Goal: Task Accomplishment & Management: Use online tool/utility

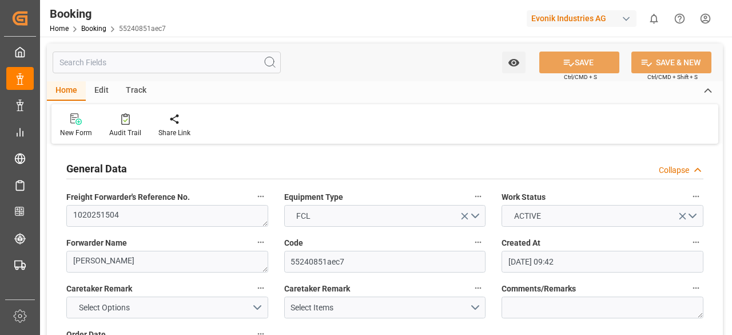
click at [79, 66] on input "text" at bounding box center [167, 62] width 228 height 22
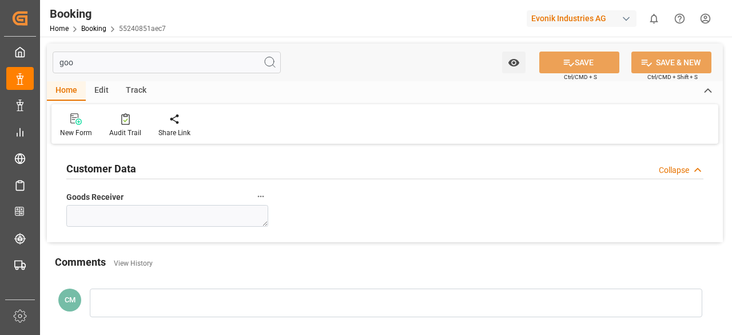
type input "go"
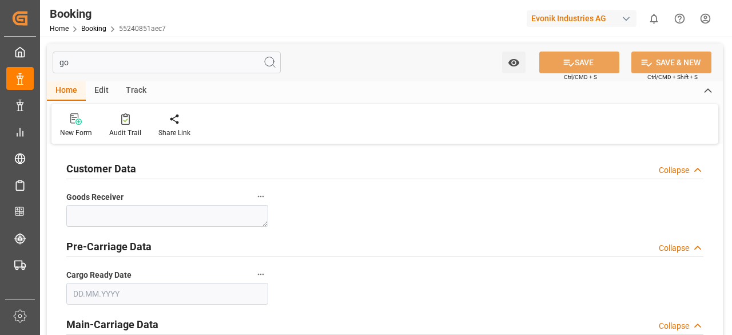
type input "[DATE]"
type input "g"
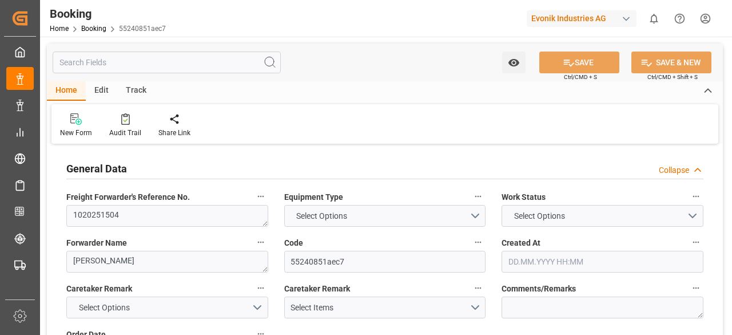
type input "9619933"
type input "Hapag [PERSON_NAME]"
type input "Hapag [PERSON_NAME] Aktiengesellschaft"
type input "NLRTM"
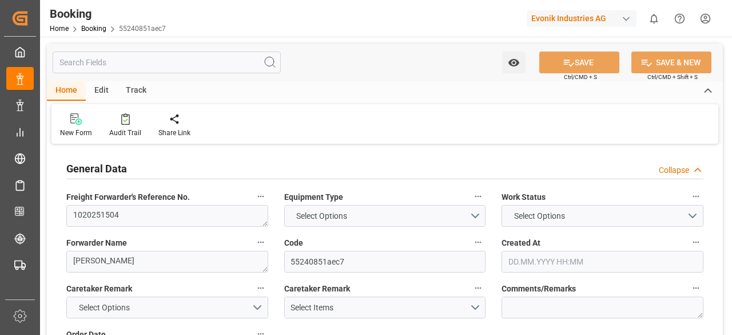
type input "[DATE] 02:55"
type input "MYPEN"
type input "MYTPP"
type input "NLRTM"
type input "MYPEN"
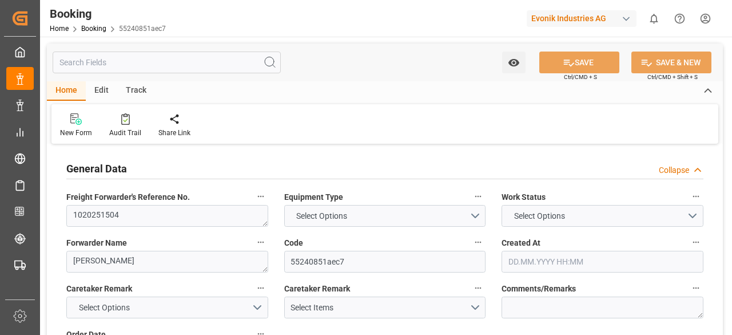
type input "[DATE] 16:35"
type input "[DATE] 05:30"
type input "[DATE] 05:13"
type input "[DATE] 16:25"
type input "[DATE] 05:11"
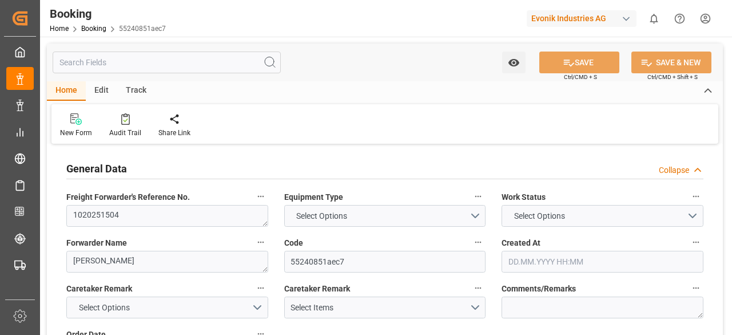
type input "[DATE] 09:22"
type input "[DATE] 09:42"
type input "[DATE]"
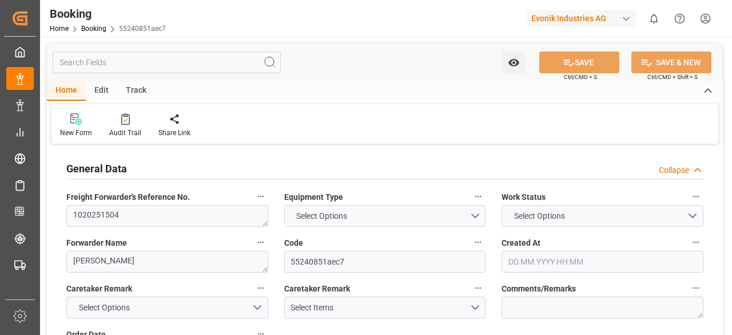
type input "[DATE] 00:00"
type input "[DATE] 14:48"
type input "[DATE] 08:00"
type input "[DATE] 00:00"
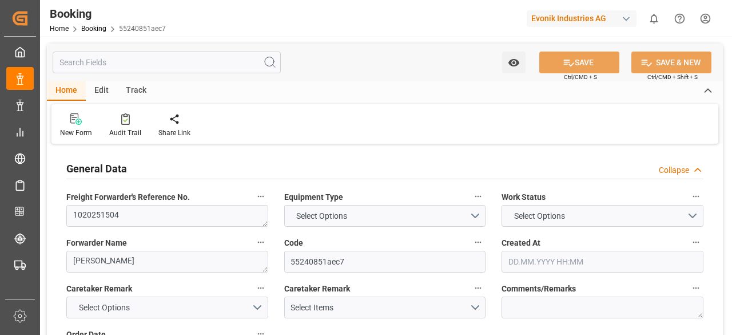
type input "[DATE] 12:00"
type input "[DATE] 00:00"
type input "[DATE] 05:00"
type input "[DATE] 00:00"
type input "[DATE]"
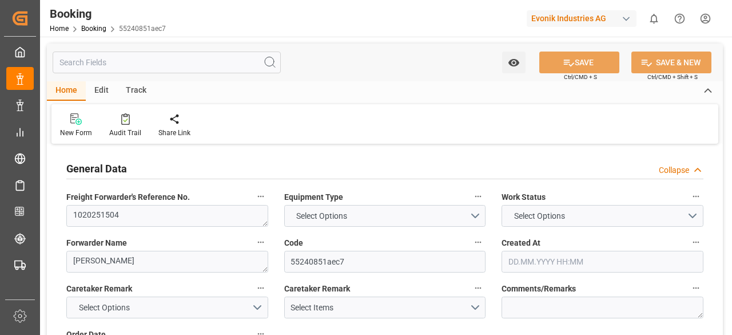
type input "[DATE] 12:00"
type input "[DATE] 05:00"
type input "[DATE] 08:00"
click at [98, 93] on div "Edit" at bounding box center [101, 90] width 31 height 19
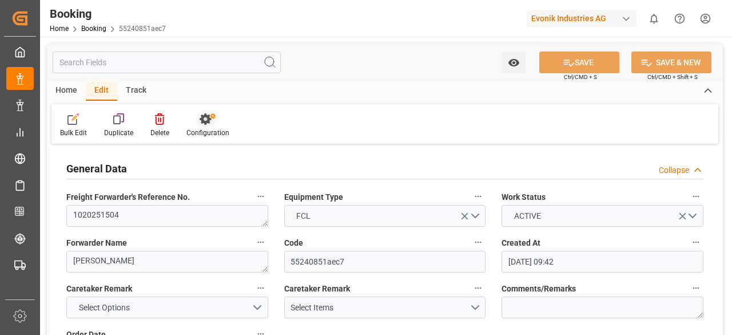
click at [193, 122] on div at bounding box center [207, 119] width 43 height 12
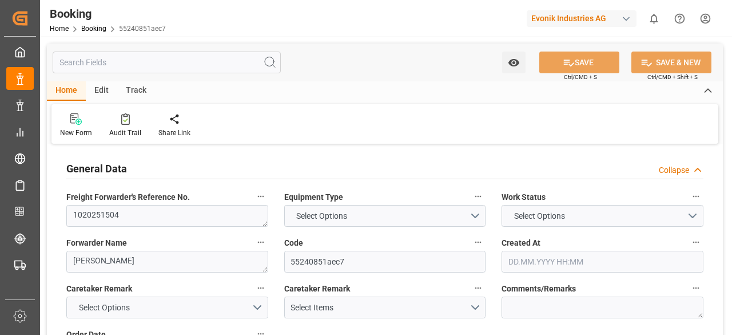
type input "7001227757"
type input "9619933"
type input "Hapag [PERSON_NAME]"
type input "Hapag [PERSON_NAME] Aktiengesellschaft"
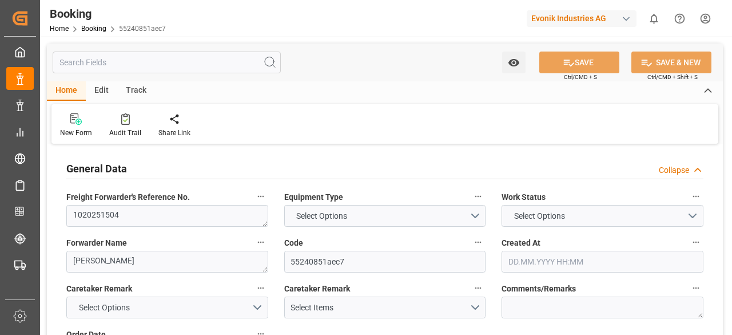
type input "NLRTM"
type input "MYPEN"
type input "MYTPP"
type input "NLRTM"
type input "MYPEN"
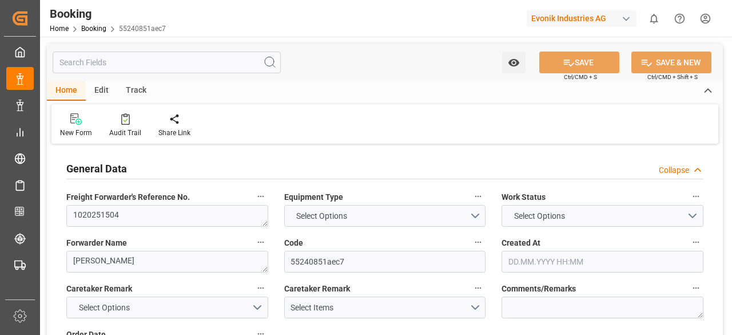
type input "1025552"
type input "[DATE] 09:42"
type input "[DATE]"
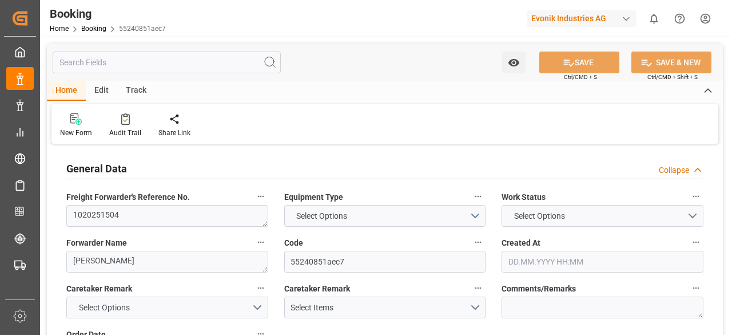
type input "[DATE]"
type input "[DATE] 00:00"
type input "[DATE] 14:48"
type input "[DATE] 02:55"
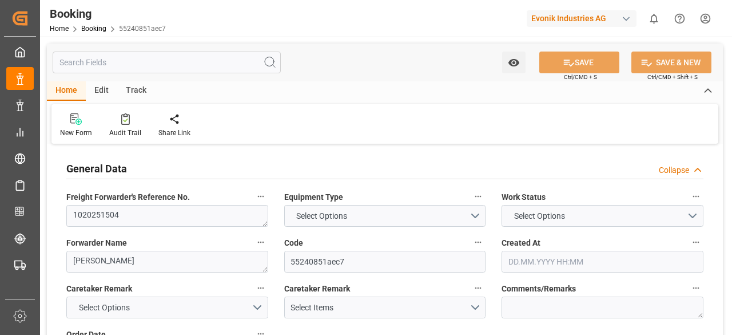
type input "[DATE] 08:00"
type input "[DATE] 00:00"
type input "[DATE] 12:00"
type input "[DATE] 00:00"
type input "[DATE] 05:00"
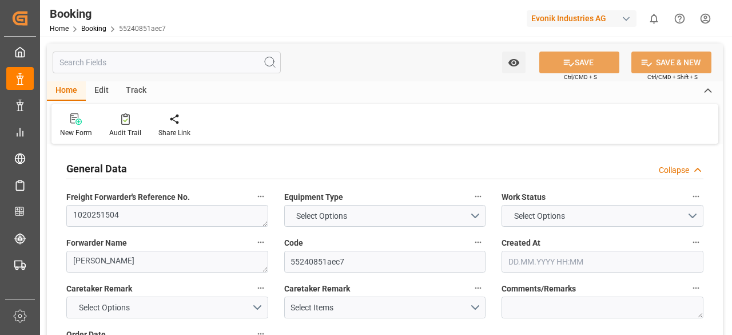
type input "[DATE] 00:00"
type input "[DATE]"
type input "[DATE] 16:35"
type input "[DATE] 05:30"
type input "[DATE] 05:13"
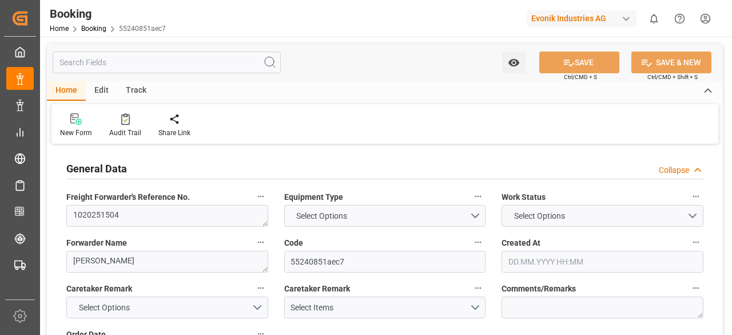
type input "[DATE] 16:25"
type input "[DATE] 12:00"
type input "[DATE] 05:11"
type input "[DATE] 05:00"
type input "[DATE] 08:00"
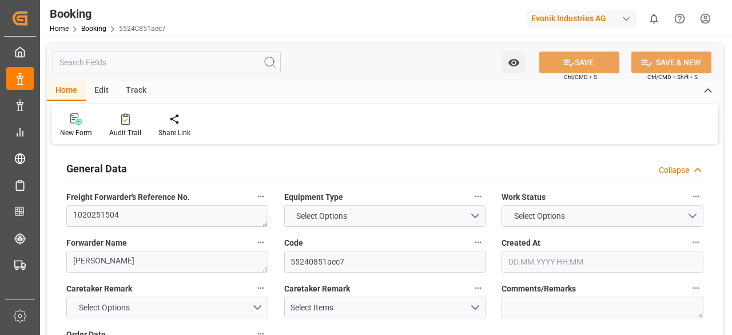
type input "[DATE] 09:22"
click at [197, 34] on div "Booking Home Booking 55240851aec7 Evonik Industries AG 0 Notifications Only sho…" at bounding box center [382, 18] width 700 height 37
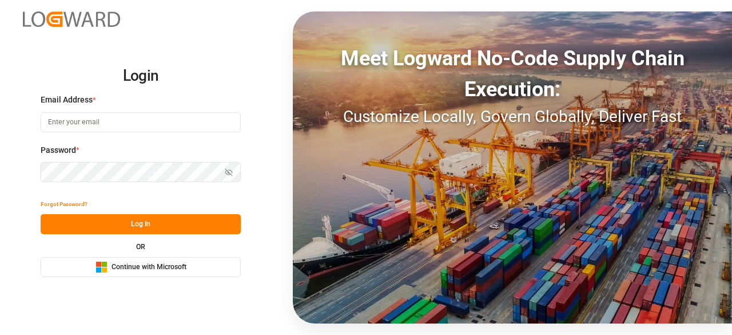
click at [130, 125] on input at bounding box center [141, 122] width 200 height 20
type input "[EMAIL_ADDRESS][PERSON_NAME][DOMAIN_NAME]"
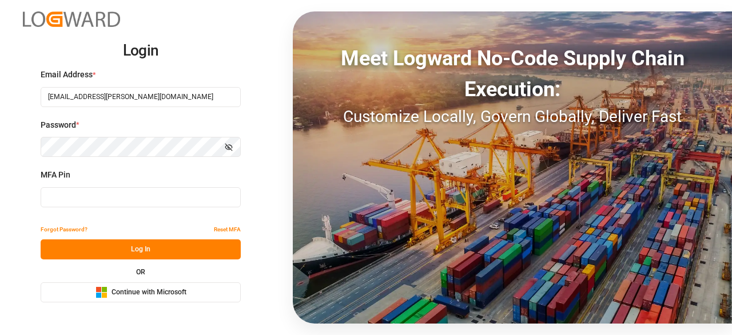
click at [129, 209] on div "MFA Pin" at bounding box center [141, 194] width 200 height 50
type input "246285"
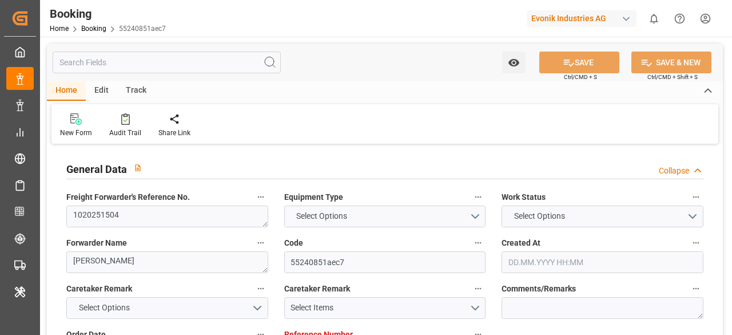
type input "7001227757"
type input "9619933"
type input "Hapag [PERSON_NAME]"
type input "Hapag [PERSON_NAME] Aktiengesellschaft"
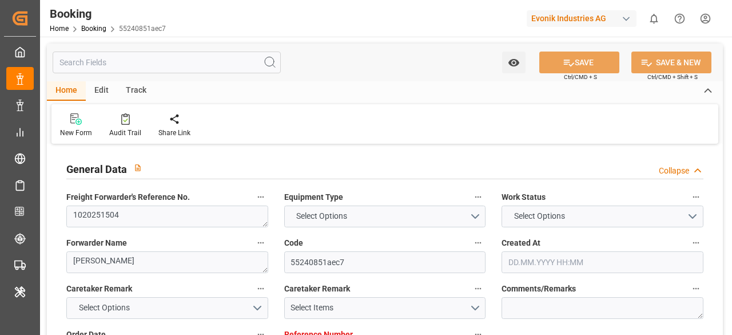
type input "NLRTM"
type input "MYPEN"
type input "MYTPP"
type input "0"
type input "NLRTM"
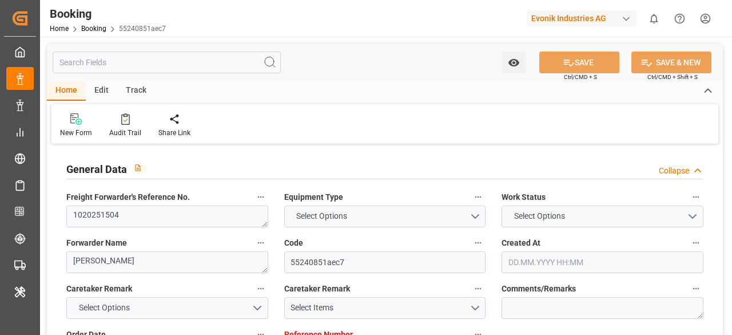
type input "MYPEN"
type input "1025552"
type input "[DATE] 09:42"
type input "[DATE]"
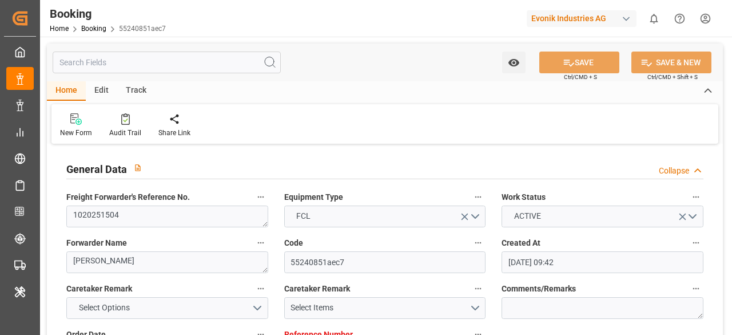
type input "[DATE]"
type input "[DATE] 00:00"
type input "[DATE] 14:48"
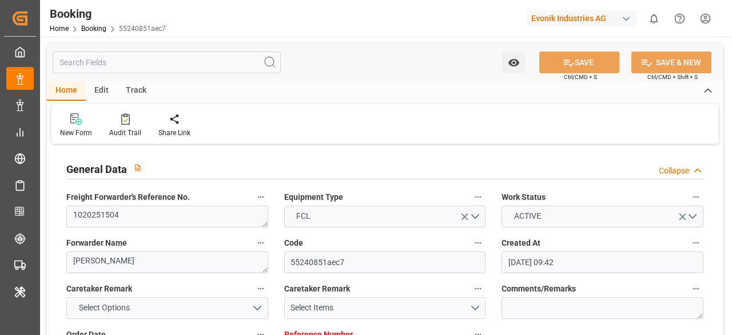
type input "[DATE] 02:55"
type input "[DATE] 08:00"
type input "[DATE] 00:00"
type input "[DATE] 12:00"
type input "[DATE] 00:00"
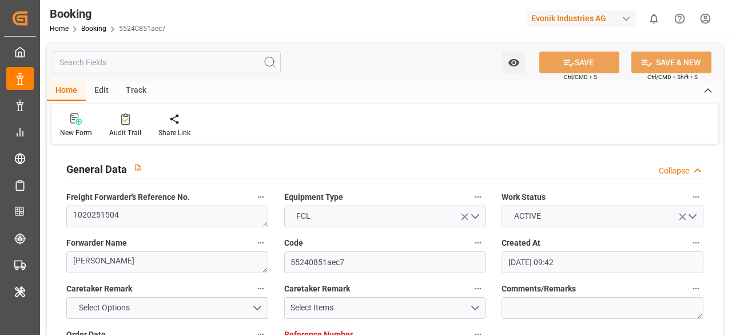
type input "[DATE] 05:00"
type input "[DATE] 00:00"
type input "[DATE]"
type input "[DATE] 11:43"
type input "[DATE]"
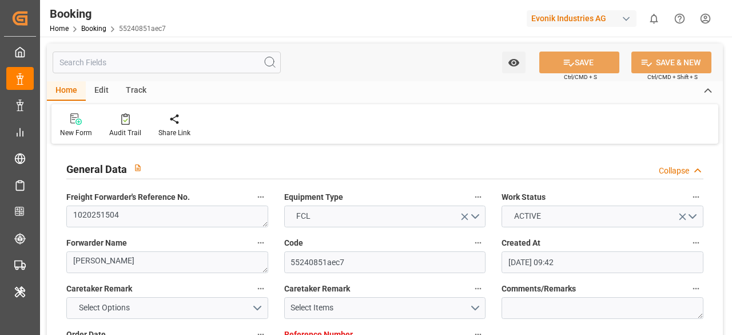
type input "[DATE] 16:35"
type input "[DATE] 05:30"
type input "[DATE] 05:13"
type input "[DATE] 16:25"
type input "[DATE] 12:00"
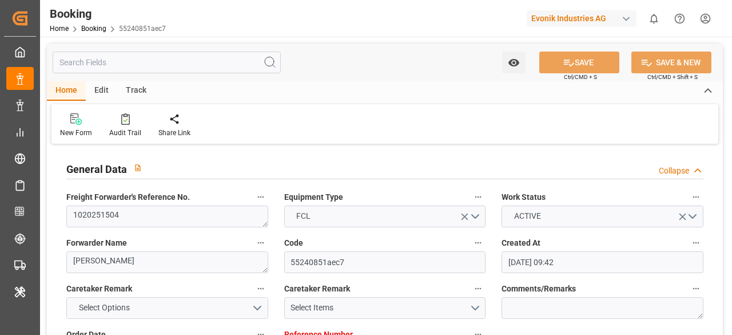
type input "[DATE] 05:11"
type input "[DATE] 05:00"
type input "[DATE] 08:00"
type input "[DATE] 09:22"
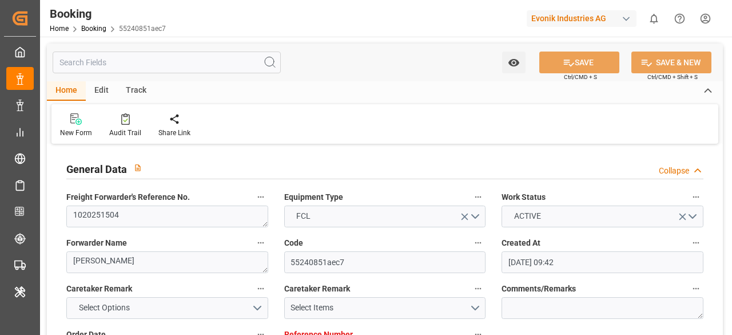
click at [154, 61] on input "text" at bounding box center [167, 62] width 228 height 22
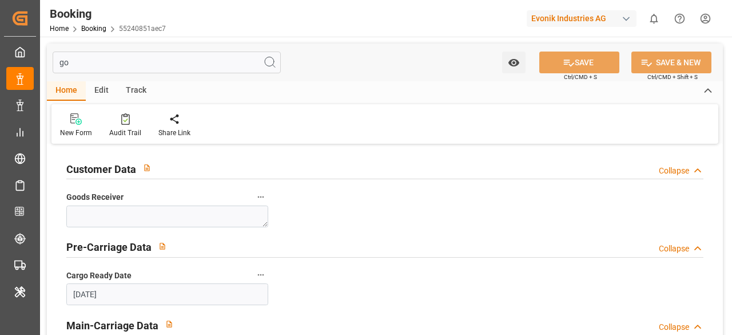
type input "g"
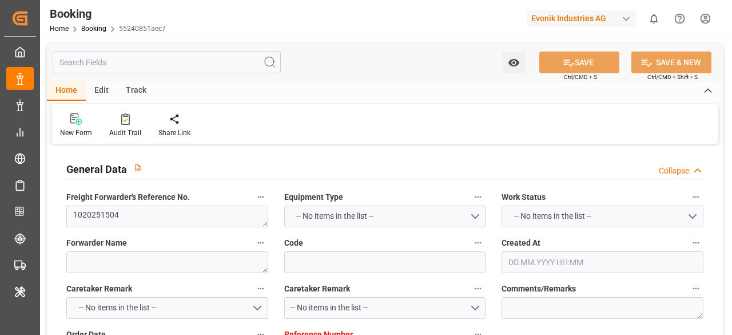
type textarea "[PERSON_NAME]"
type input "55240851aec7"
type input "7001227757"
type textarea "CU-OI"
type textarea "[EMAIL_ADDRESS][DOMAIN_NAME]"
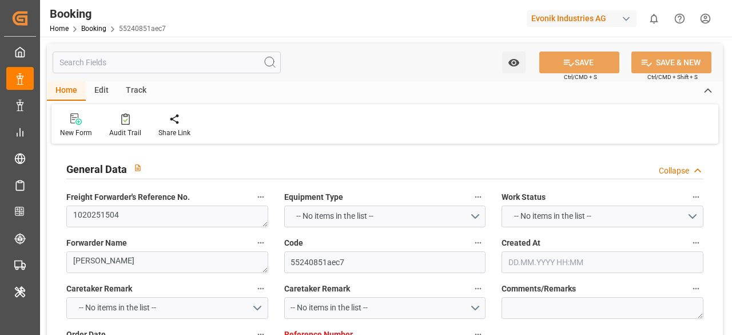
type textarea "CIF"
type textarea "PENANG, [GEOGRAPHIC_DATA]"
type textarea "3"
type textarea "FANU1370032"
type input "[PERSON_NAME]"
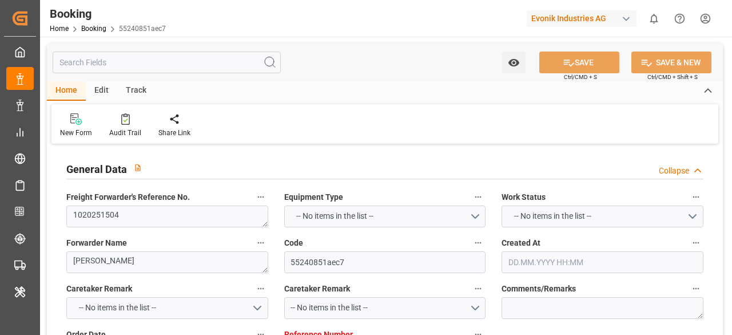
type input "[PERSON_NAME]"
type input "HLCU"
type input "[GEOGRAPHIC_DATA]"
type input "[DATE] 02:55"
type input "Penang ([GEOGRAPHIC_DATA])"
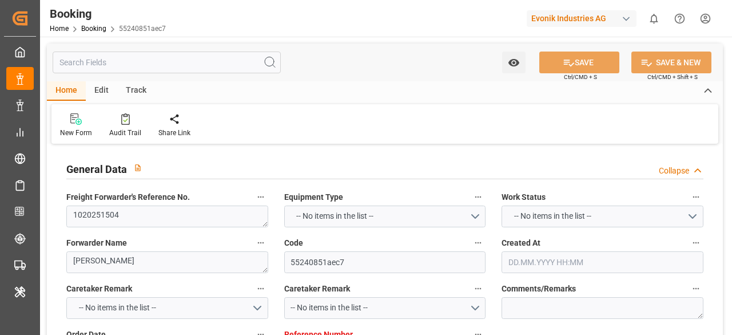
type input "TANJUNG PELEPAS"
type textarea "vesselName etd [PERSON_NAME]"
type textarea "INPUT_Evonik_Seeburger_IFTMIN_1003068558_20250819230216749.edi"
type textarea "NWC/[GEOGRAPHIC_DATA] [GEOGRAPHIC_DATA] Continent / [GEOGRAPHIC_DATA]-OI"
type textarea "INPUT_Evonik_Seeburger_IFTMIN_1002975509_20250721114015236.edi,INPUT_Evonik_See…"
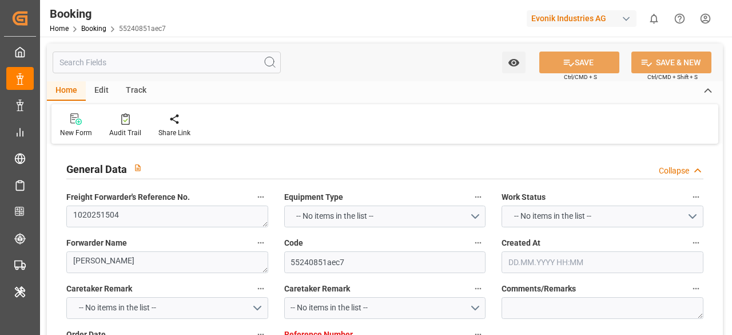
type textarea "1003068558"
type textarea "Logward System"
type input "[DATE]"
type textarea "IFTMIN"
type textarea "a011t00000LcJC5AAN"
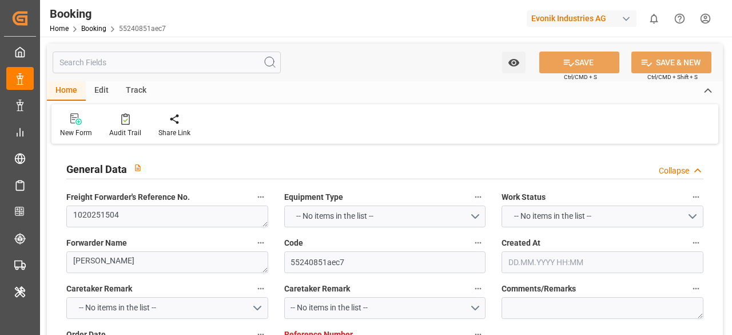
type input "[GEOGRAPHIC_DATA]"
type input "PENANG ([GEOGRAPHIC_DATA])"
type input "[DATE] 16:35"
type input "BARGE"
type input "[DATE] 05:30"
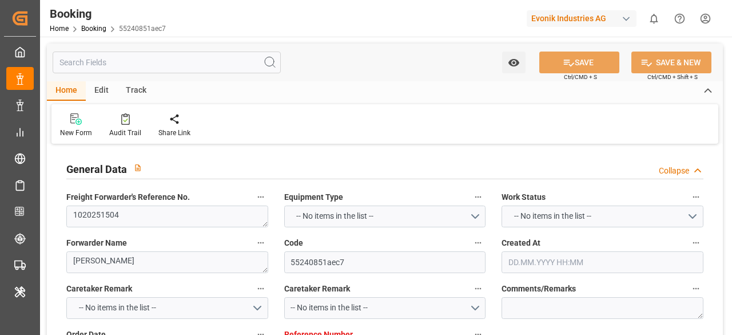
type input "[DATE] 05:13"
type input "[DATE] 16:25"
type input "[DATE] 05:11"
type input "[DATE] 09:22"
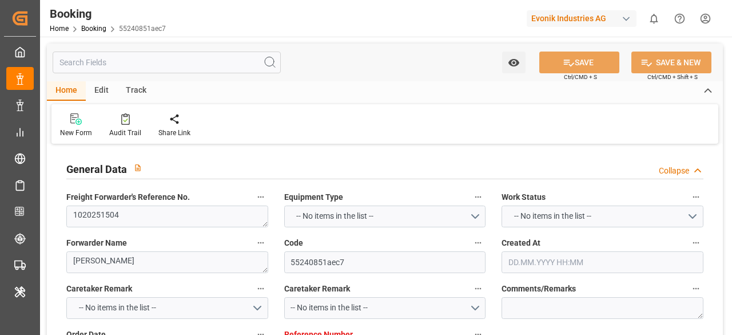
type input "TRUCK"
type input "9619933"
type input "Hapag [PERSON_NAME]"
type input "Hapag [PERSON_NAME] Aktiengesellschaft"
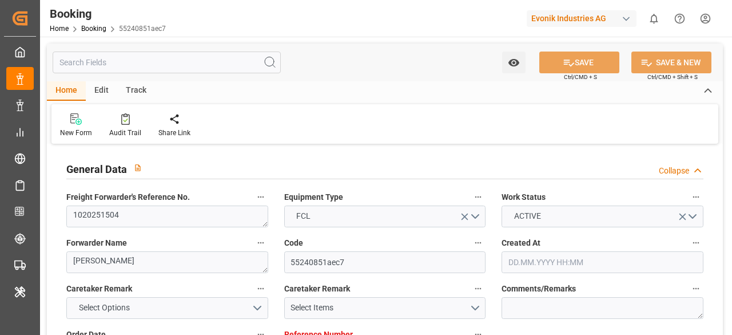
type input "NLRTM"
type input "MYPEN"
type input "MYTPP"
type input "0"
type input "NLRTM"
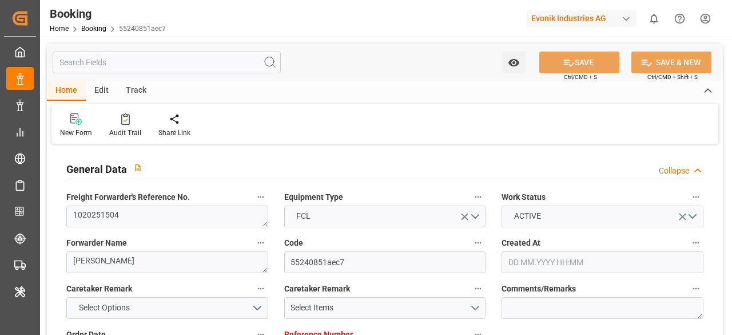
type input "MYPEN"
type input "[DATE] 09:42"
type input "[DATE]"
type input "[DATE] 00:00"
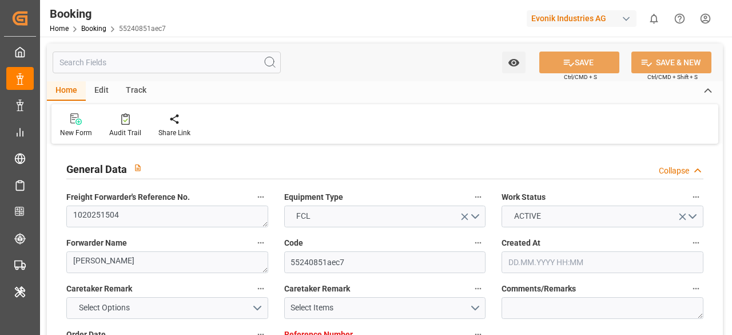
type input "[DATE] 00:00"
type input "[DATE] 14:48"
type input "[DATE] 08:00"
type input "[DATE] 00:00"
type input "[DATE] 12:00"
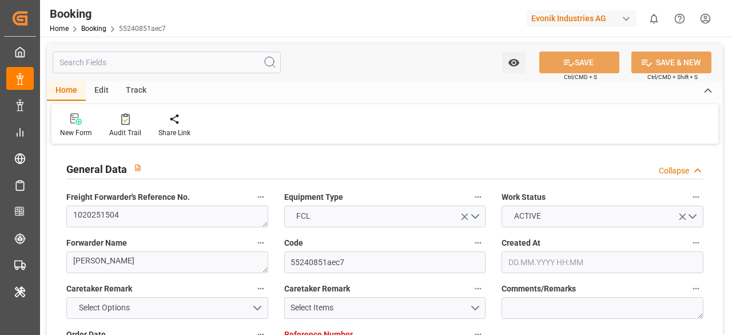
type input "[DATE] 00:00"
type input "[DATE] 05:00"
type input "[DATE] 00:00"
type input "[DATE]"
type input "[DATE] 11:43"
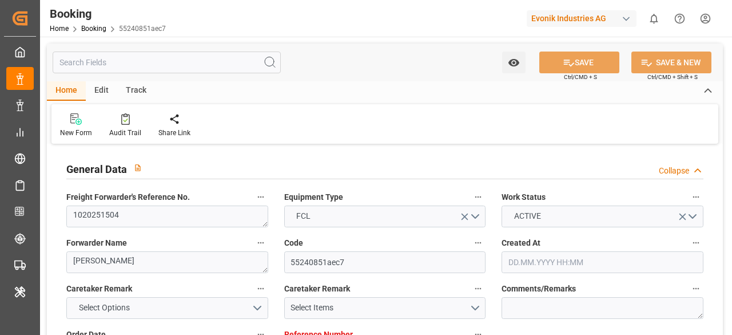
type input "[DATE] 12:00"
type input "[DATE] 05:00"
type input "[DATE] 08:00"
click at [104, 89] on div "Edit" at bounding box center [101, 90] width 31 height 19
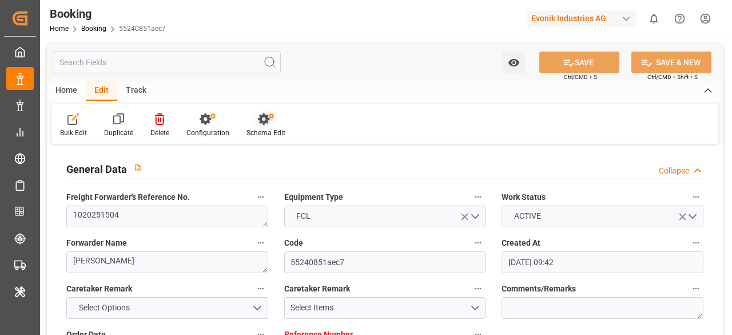
click at [261, 120] on icon at bounding box center [266, 118] width 16 height 11
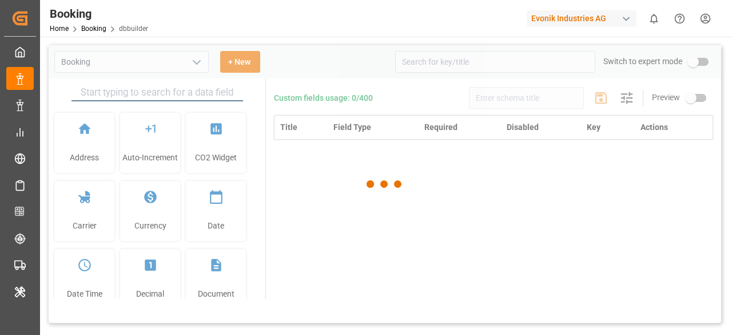
click at [450, 65] on div at bounding box center [385, 183] width 673 height 277
click at [444, 65] on div at bounding box center [385, 183] width 673 height 277
click at [437, 64] on input at bounding box center [495, 62] width 200 height 22
type input "Booking"
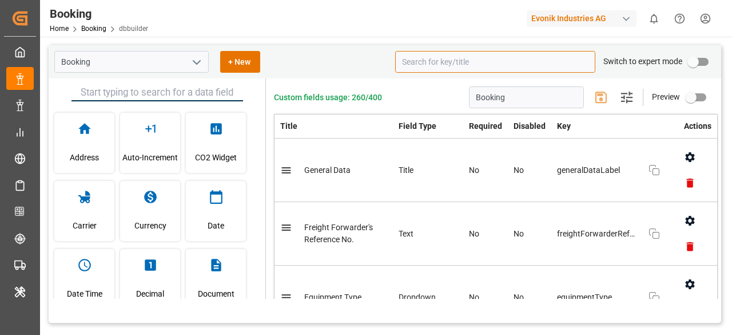
click at [436, 64] on input at bounding box center [495, 62] width 200 height 22
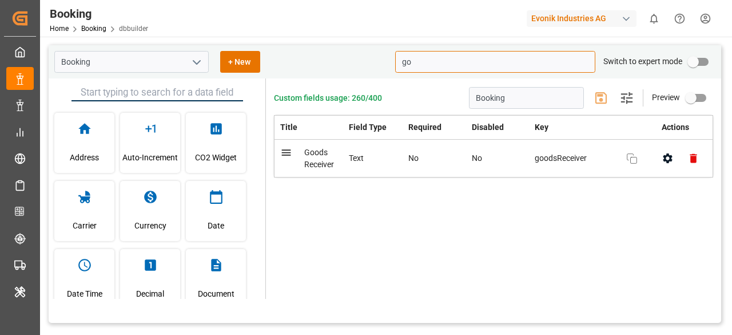
type input "g"
type input "ordernumber"
drag, startPoint x: 451, startPoint y: 65, endPoint x: 316, endPoint y: 67, distance: 135.0
click at [316, 67] on div "Booking + New ordernumber Switch to expert mode" at bounding box center [385, 61] width 673 height 33
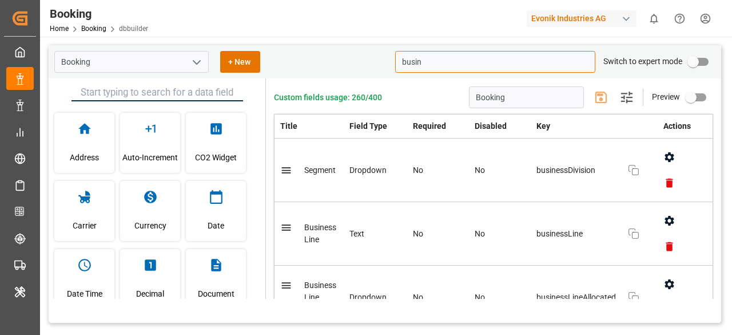
type input "busin"
